Goal: Information Seeking & Learning: Find specific page/section

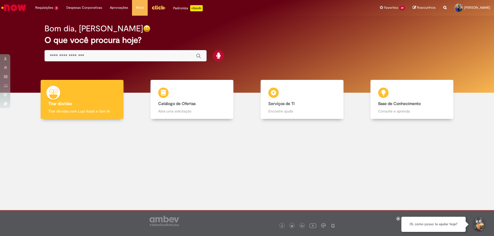
click at [146, 58] on input "Basta digitar aqui" at bounding box center [120, 56] width 141 height 6
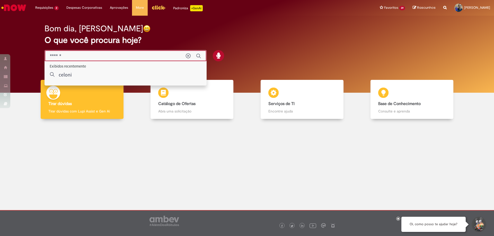
type input "*******"
click at [79, 77] on div "celonis" at bounding box center [131, 75] width 145 height 6
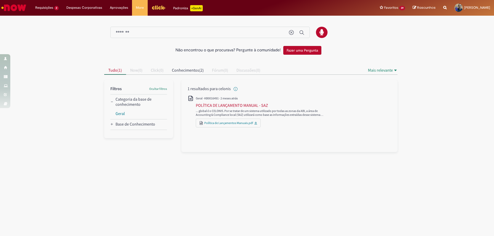
click at [154, 10] on img "Menu Cabeçalho" at bounding box center [159, 8] width 14 height 8
click at [157, 10] on img "Menu Cabeçalho" at bounding box center [159, 8] width 14 height 8
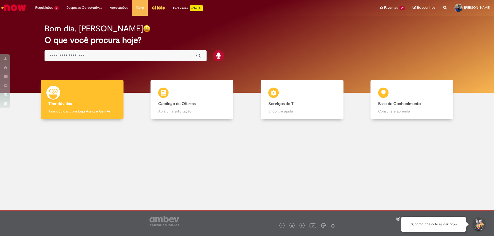
click at [398, 221] on div at bounding box center [398, 219] width 4 height 4
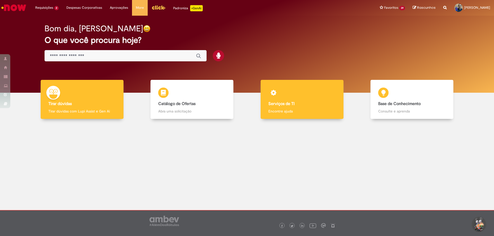
click at [306, 117] on div "Serviços de TI Serviços de TI Encontre ajuda" at bounding box center [302, 99] width 83 height 39
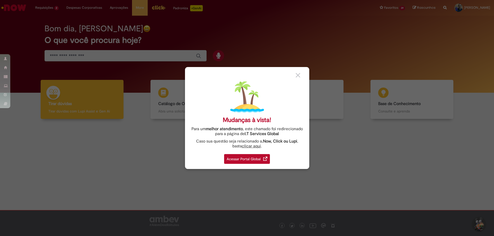
click at [254, 162] on div "Acessar Portal Global" at bounding box center [247, 159] width 46 height 10
